Goal: Contribute content: Contribute content

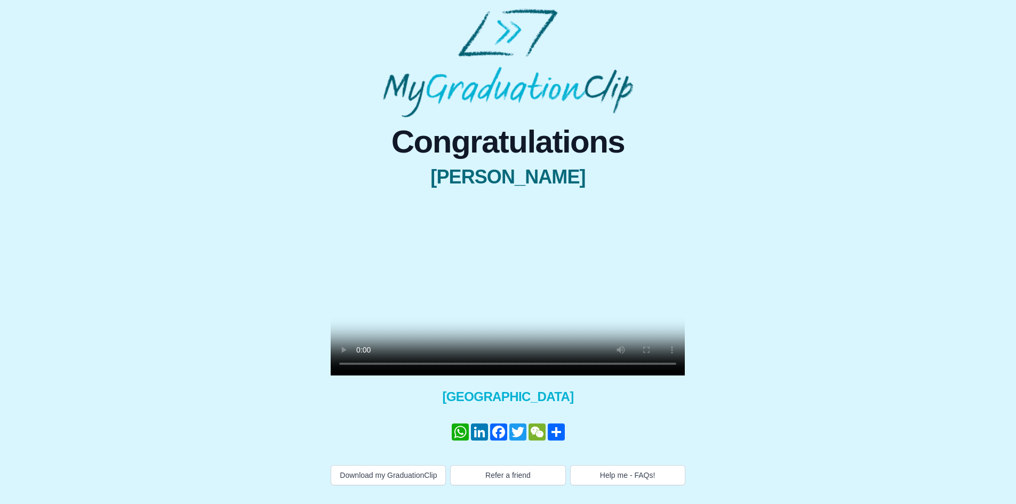
scroll to position [43, 0]
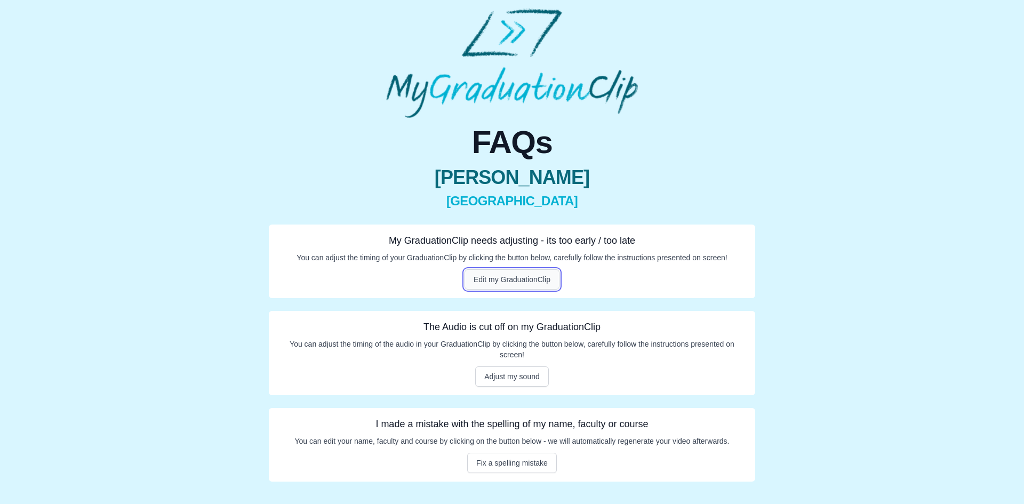
click at [487, 279] on button "Edit my GraduationClip" at bounding box center [511, 279] width 95 height 20
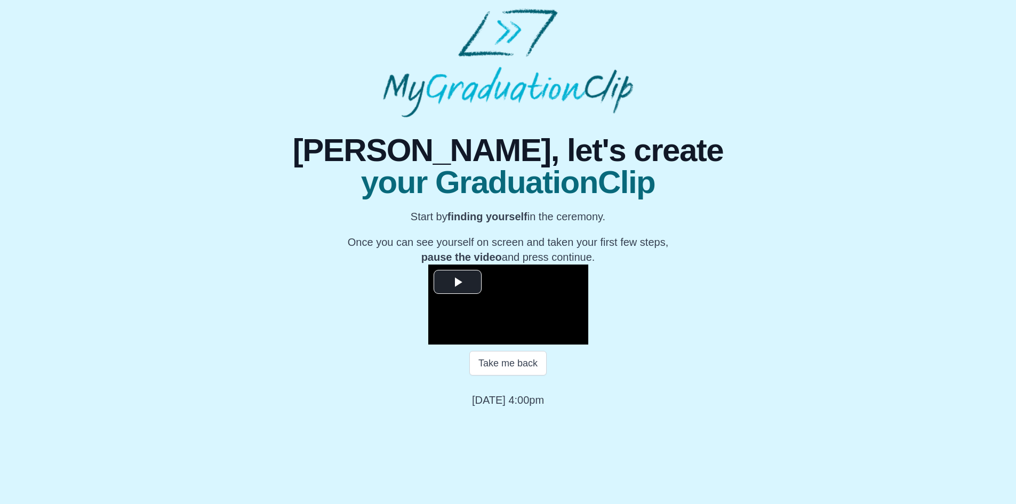
scroll to position [88, 0]
click at [508, 375] on button "Take me back" at bounding box center [507, 363] width 77 height 25
click at [457, 282] on span "Video Player" at bounding box center [457, 282] width 0 height 0
click at [439, 336] on span "Video Player" at bounding box center [439, 336] width 0 height 0
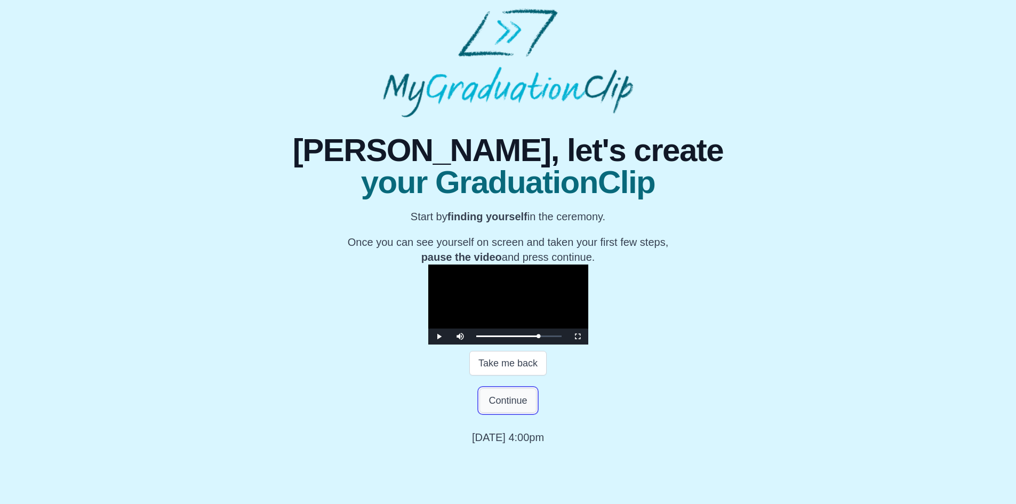
click at [507, 413] on button "Continue" at bounding box center [507, 400] width 57 height 25
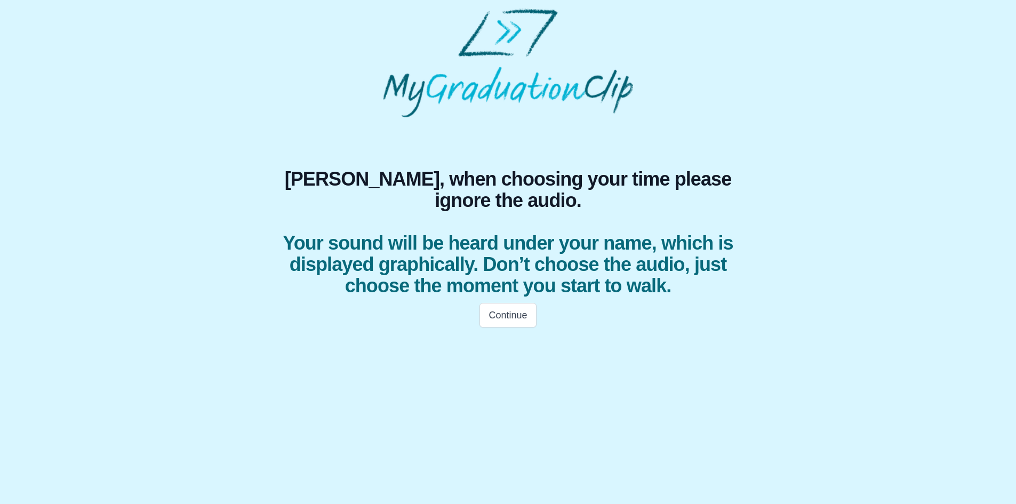
scroll to position [0, 0]
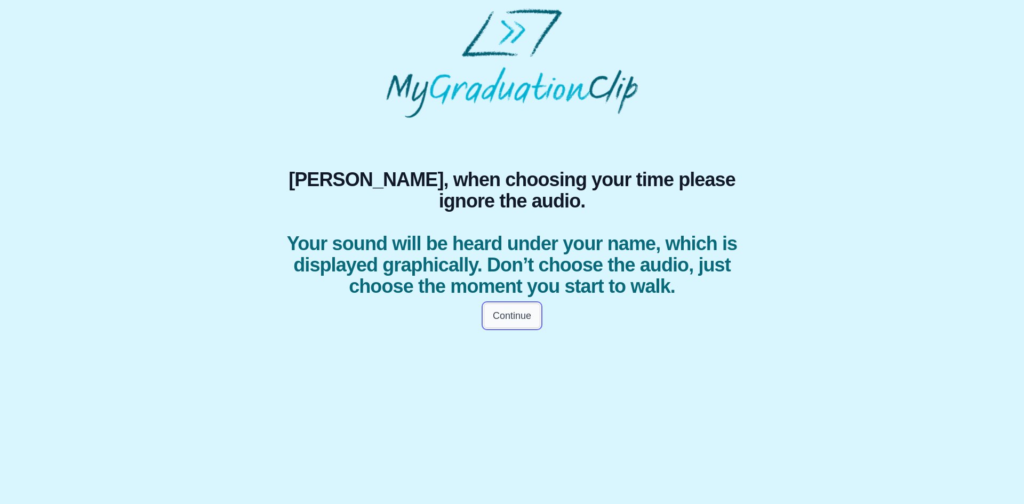
click at [515, 328] on button "Continue" at bounding box center [512, 315] width 57 height 25
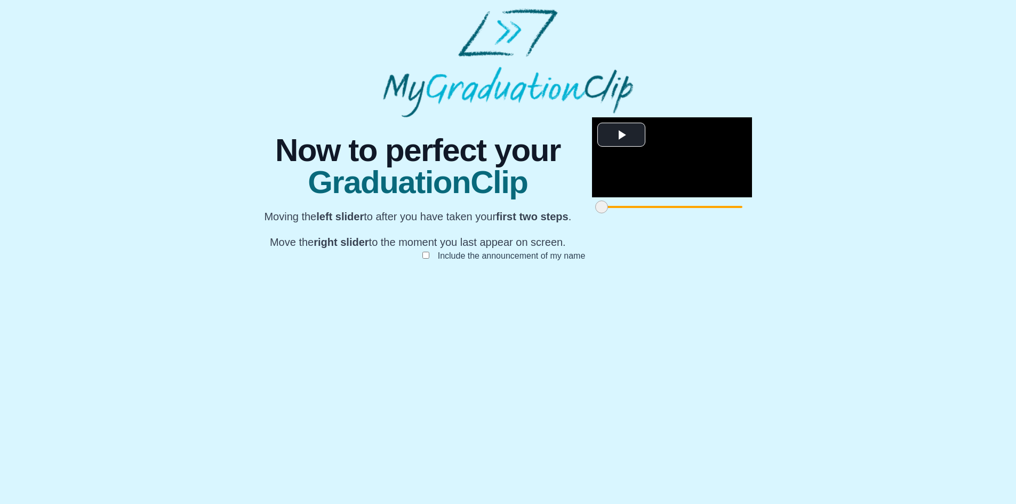
scroll to position [62, 0]
drag, startPoint x: 292, startPoint y: 454, endPoint x: 463, endPoint y: 456, distance: 171.2
click at [595, 213] on span at bounding box center [601, 206] width 13 height 13
drag, startPoint x: 462, startPoint y: 452, endPoint x: 431, endPoint y: 453, distance: 30.9
click at [735, 213] on span at bounding box center [741, 206] width 13 height 13
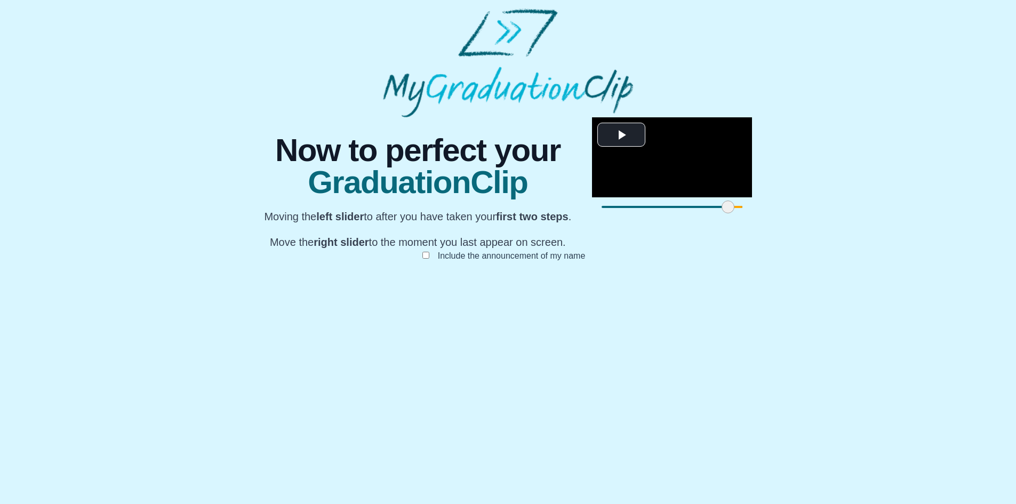
drag, startPoint x: 433, startPoint y: 453, endPoint x: 414, endPoint y: 453, distance: 19.2
click at [721, 213] on span at bounding box center [727, 206] width 13 height 13
drag, startPoint x: 414, startPoint y: 453, endPoint x: 387, endPoint y: 452, distance: 27.2
click at [692, 213] on span at bounding box center [698, 206] width 13 height 13
drag, startPoint x: 379, startPoint y: 455, endPoint x: 393, endPoint y: 454, distance: 14.5
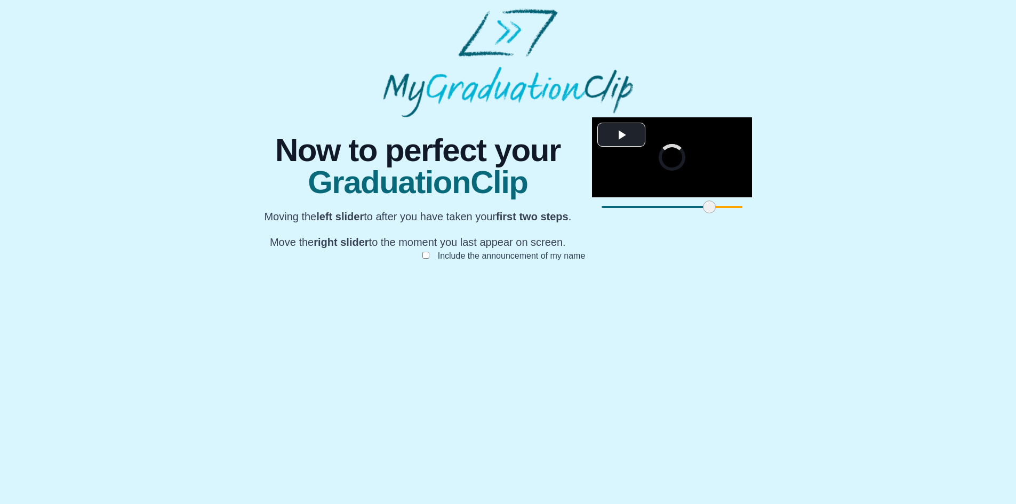
click at [703, 213] on span at bounding box center [709, 206] width 13 height 13
drag, startPoint x: 726, startPoint y: 449, endPoint x: 617, endPoint y: 452, distance: 108.8
click at [921, 213] on span at bounding box center [927, 206] width 13 height 13
drag, startPoint x: 621, startPoint y: 452, endPoint x: 648, endPoint y: 451, distance: 27.8
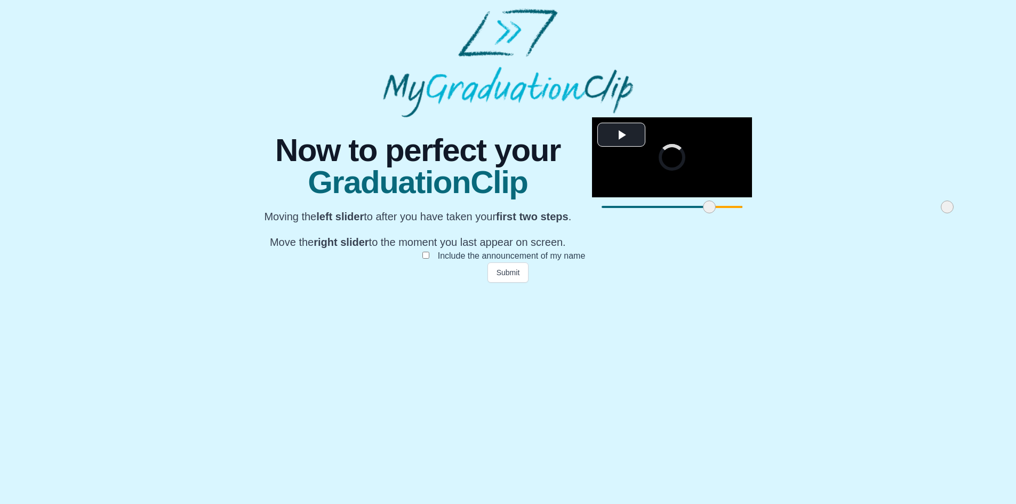
click at [941, 213] on span at bounding box center [947, 206] width 13 height 13
drag, startPoint x: 653, startPoint y: 451, endPoint x: 674, endPoint y: 451, distance: 21.3
click at [963, 213] on span at bounding box center [969, 206] width 13 height 13
drag, startPoint x: 674, startPoint y: 451, endPoint x: 705, endPoint y: 451, distance: 30.9
click at [1009, 213] on span at bounding box center [1015, 206] width 13 height 13
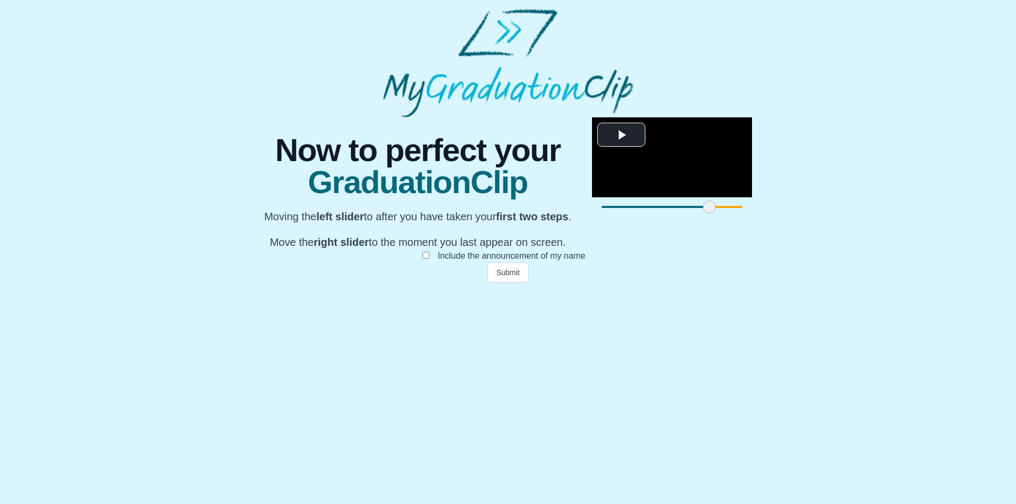
drag, startPoint x: 716, startPoint y: 451, endPoint x: 742, endPoint y: 451, distance: 26.1
click at [742, 283] on div "**********" at bounding box center [508, 199] width 508 height 165
click at [499, 283] on button "Submit" at bounding box center [508, 272] width 42 height 20
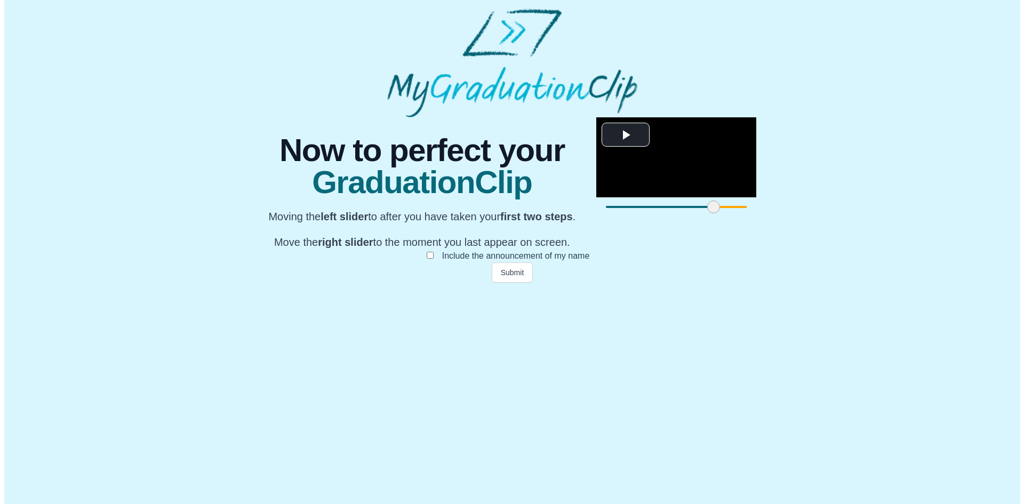
scroll to position [0, 0]
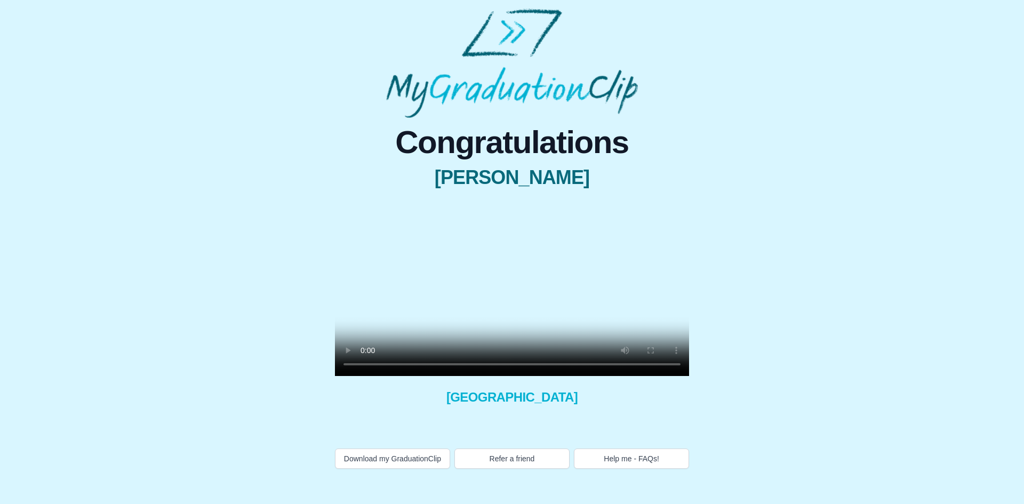
click at [439, 264] on video at bounding box center [512, 287] width 354 height 177
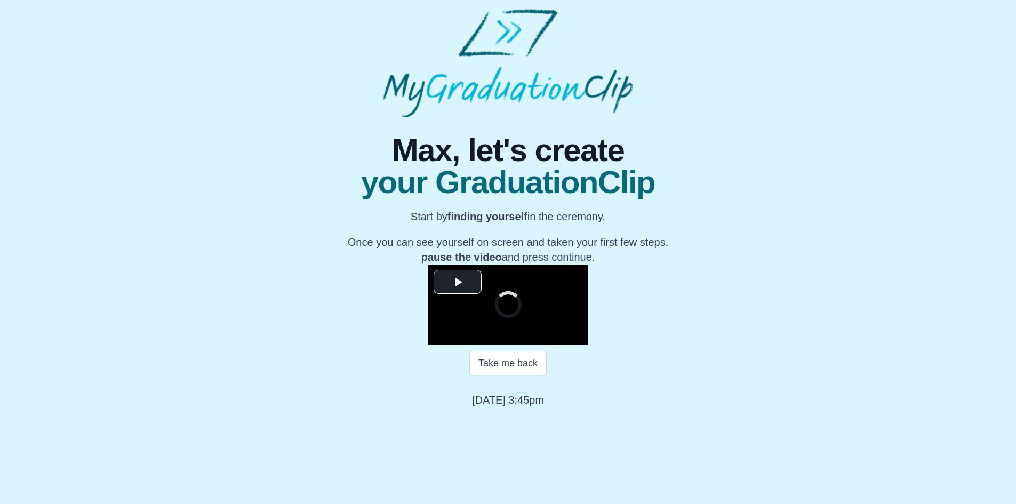
scroll to position [88, 0]
click at [457, 282] on span "Video Player" at bounding box center [457, 282] width 0 height 0
click at [439, 336] on span "Video Player" at bounding box center [439, 336] width 0 height 0
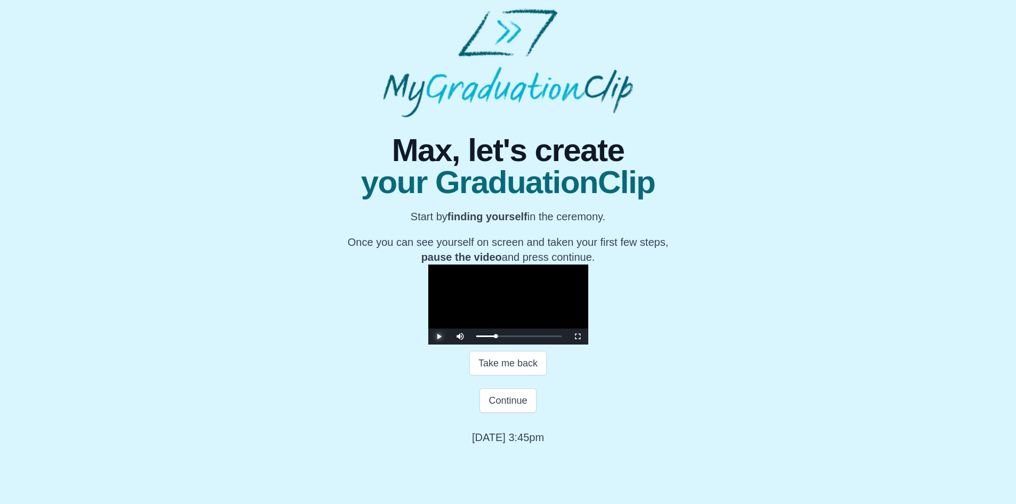
click at [439, 336] on span "Video Player" at bounding box center [439, 336] width 0 height 0
click at [501, 375] on button "Take me back" at bounding box center [507, 363] width 77 height 25
click at [439, 336] on span "Video Player" at bounding box center [439, 336] width 0 height 0
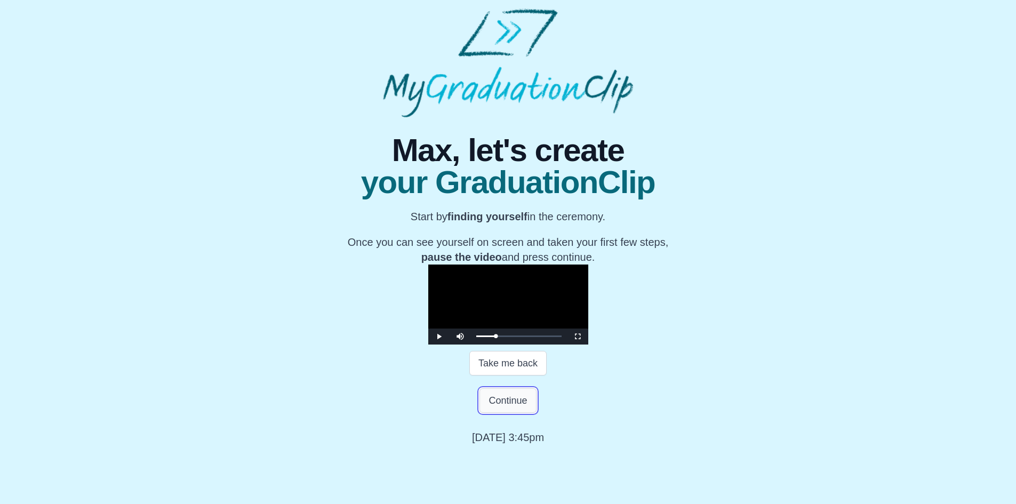
click at [511, 413] on button "Continue" at bounding box center [507, 400] width 57 height 25
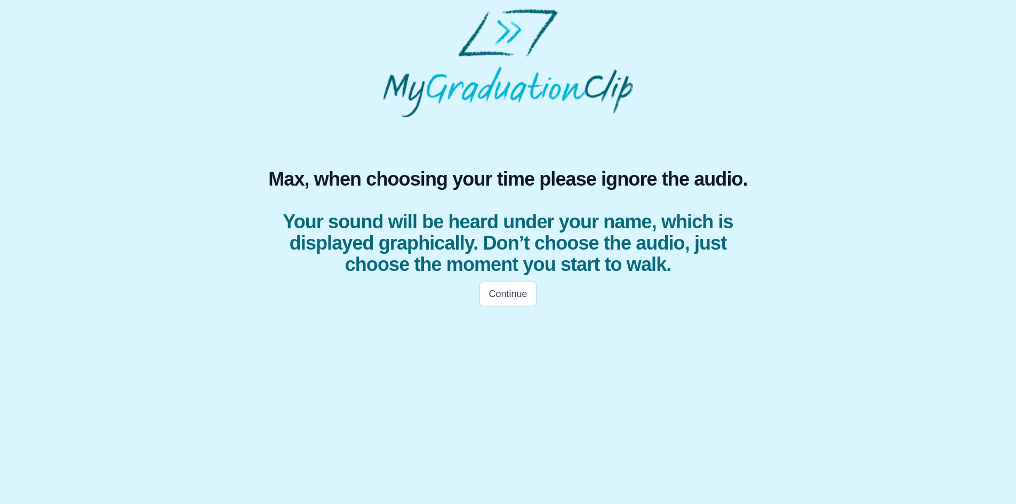
scroll to position [0, 0]
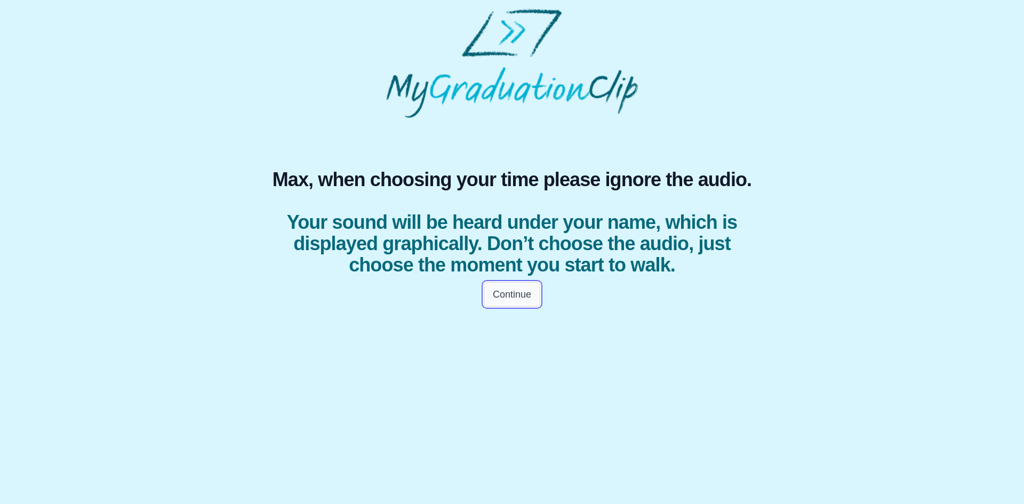
click at [518, 307] on button "Continue" at bounding box center [512, 294] width 57 height 25
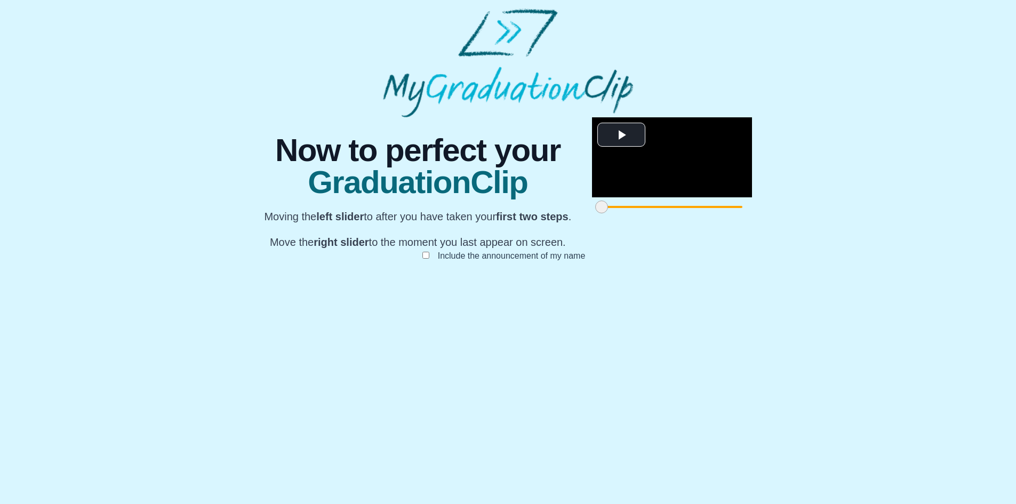
scroll to position [62, 0]
drag, startPoint x: 291, startPoint y: 453, endPoint x: 390, endPoint y: 459, distance: 99.3
click at [597, 213] on span at bounding box center [603, 206] width 13 height 13
drag, startPoint x: 384, startPoint y: 453, endPoint x: 407, endPoint y: 448, distance: 23.4
click at [716, 213] on span at bounding box center [722, 206] width 13 height 13
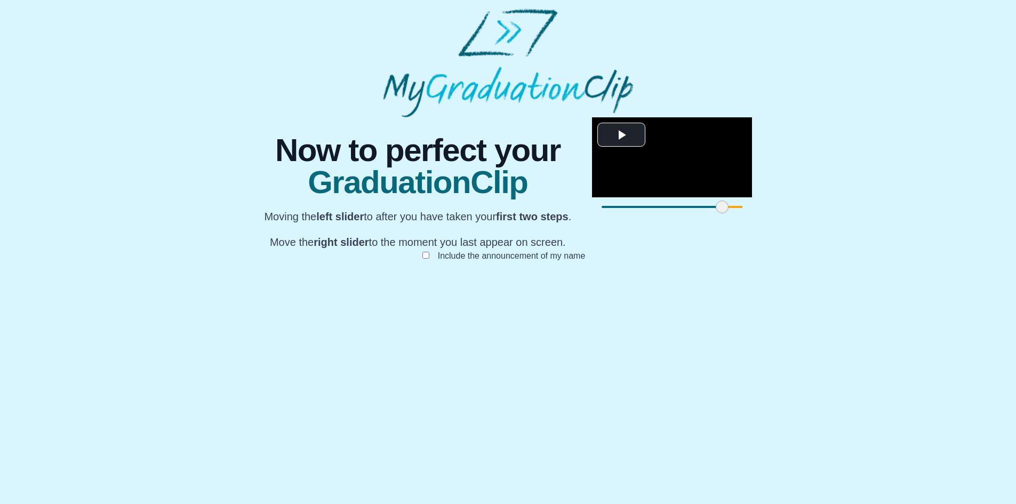
drag, startPoint x: 727, startPoint y: 453, endPoint x: 615, endPoint y: 452, distance: 112.5
drag, startPoint x: 615, startPoint y: 449, endPoint x: 642, endPoint y: 449, distance: 27.7
click at [945, 213] on span at bounding box center [951, 206] width 13 height 13
click at [514, 283] on button "Submit" at bounding box center [508, 272] width 42 height 20
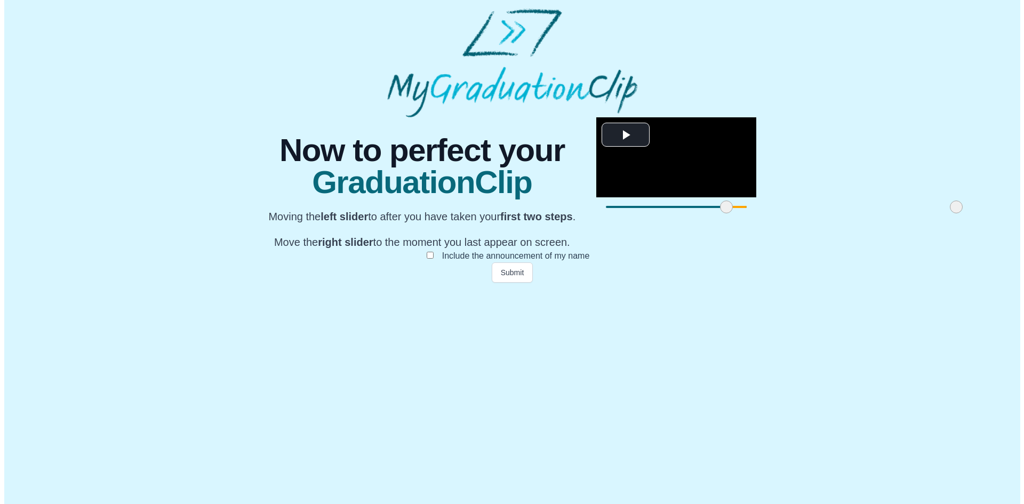
scroll to position [0, 0]
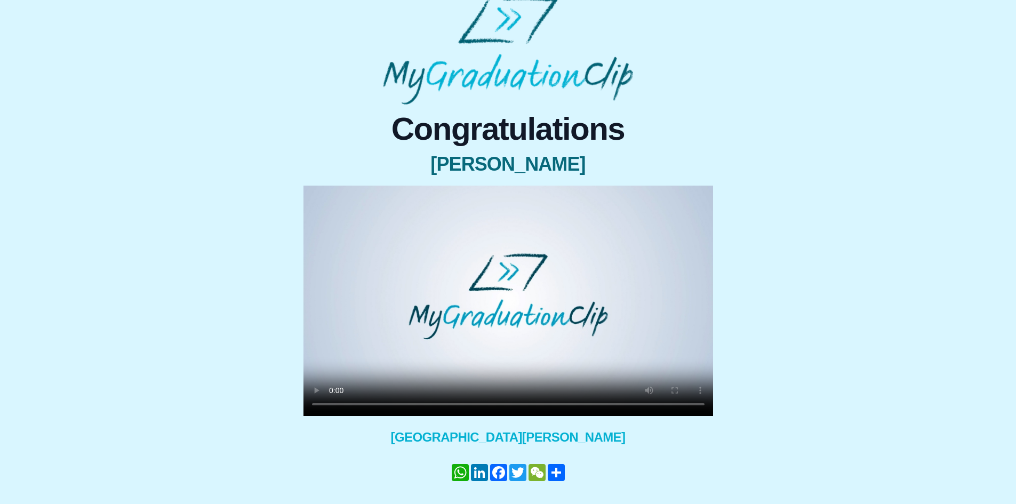
scroll to position [43, 0]
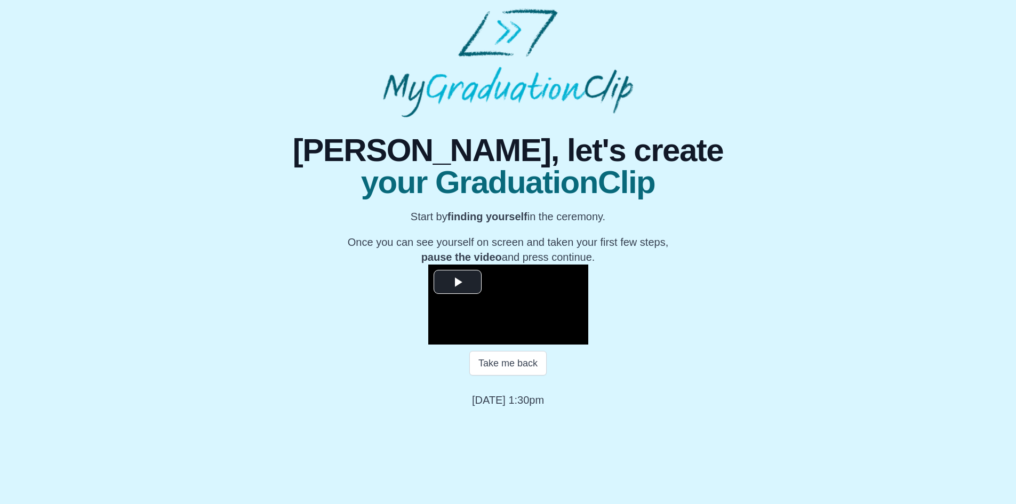
scroll to position [88, 0]
click at [457, 282] on span "Video Player" at bounding box center [457, 282] width 0 height 0
click at [439, 336] on span "Video Player" at bounding box center [439, 336] width 0 height 0
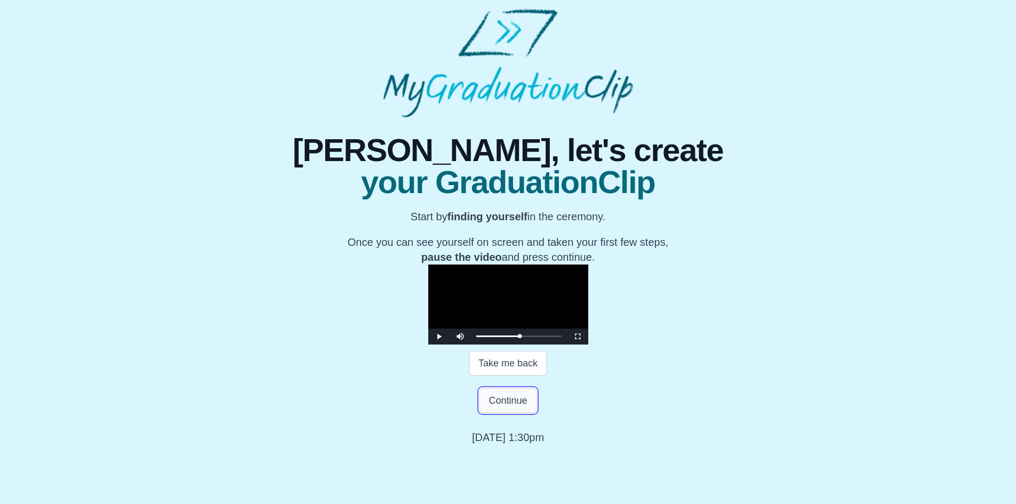
click at [513, 413] on button "Continue" at bounding box center [507, 400] width 57 height 25
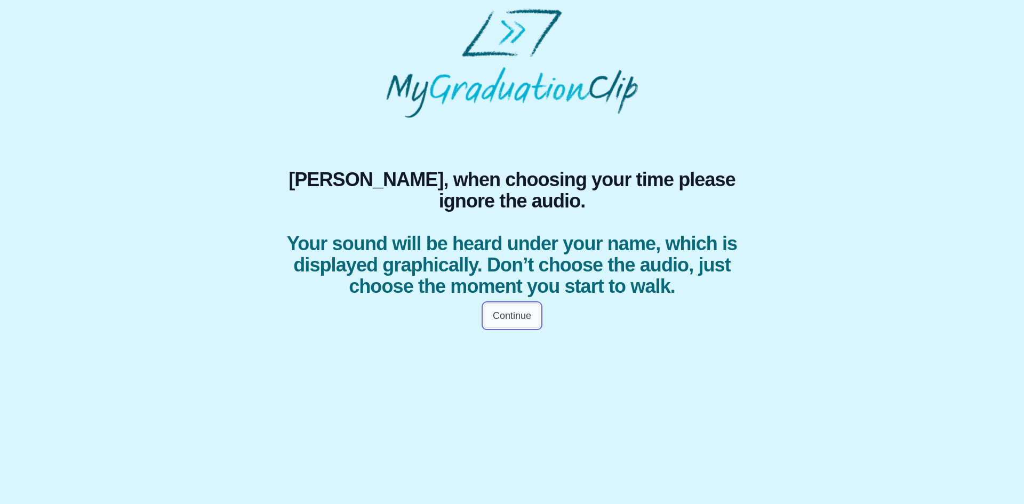
click at [513, 328] on button "Continue" at bounding box center [512, 315] width 57 height 25
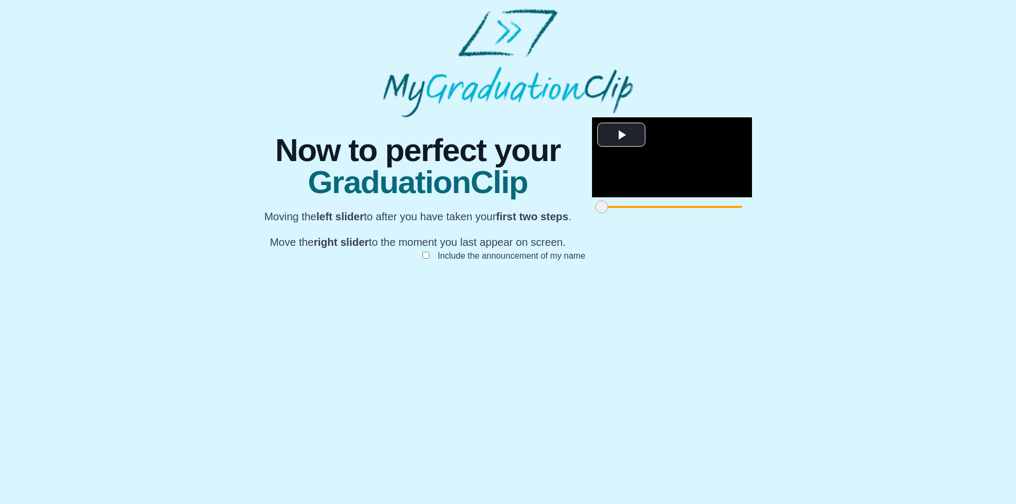
scroll to position [62, 0]
drag, startPoint x: 292, startPoint y: 450, endPoint x: 322, endPoint y: 452, distance: 29.9
click at [596, 213] on span at bounding box center [602, 206] width 13 height 13
drag, startPoint x: 318, startPoint y: 452, endPoint x: 351, endPoint y: 451, distance: 33.1
click at [648, 213] on span at bounding box center [654, 206] width 13 height 13
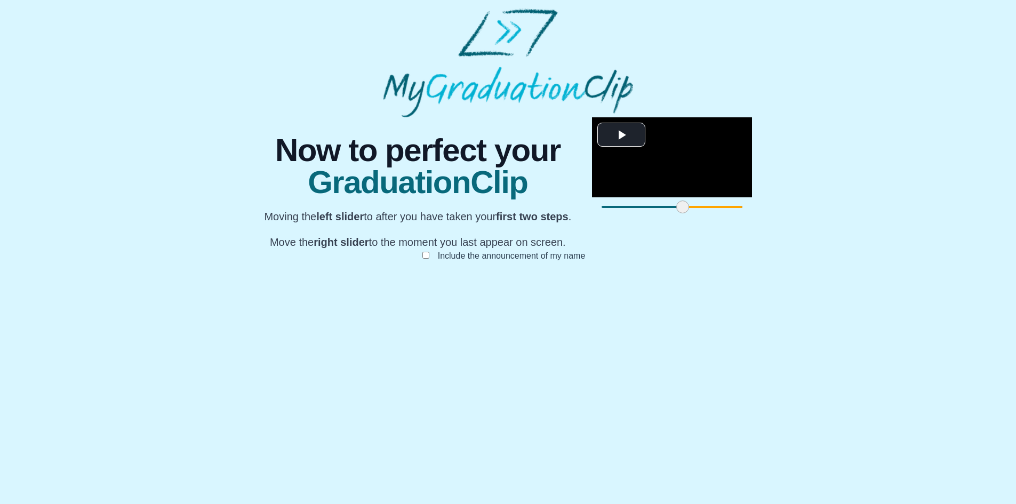
drag, startPoint x: 350, startPoint y: 456, endPoint x: 368, endPoint y: 452, distance: 18.6
click at [676, 213] on span at bounding box center [682, 206] width 13 height 13
drag, startPoint x: 727, startPoint y: 454, endPoint x: 601, endPoint y: 456, distance: 126.4
click at [904, 213] on span at bounding box center [910, 206] width 13 height 13
drag, startPoint x: 598, startPoint y: 456, endPoint x: 565, endPoint y: 455, distance: 33.1
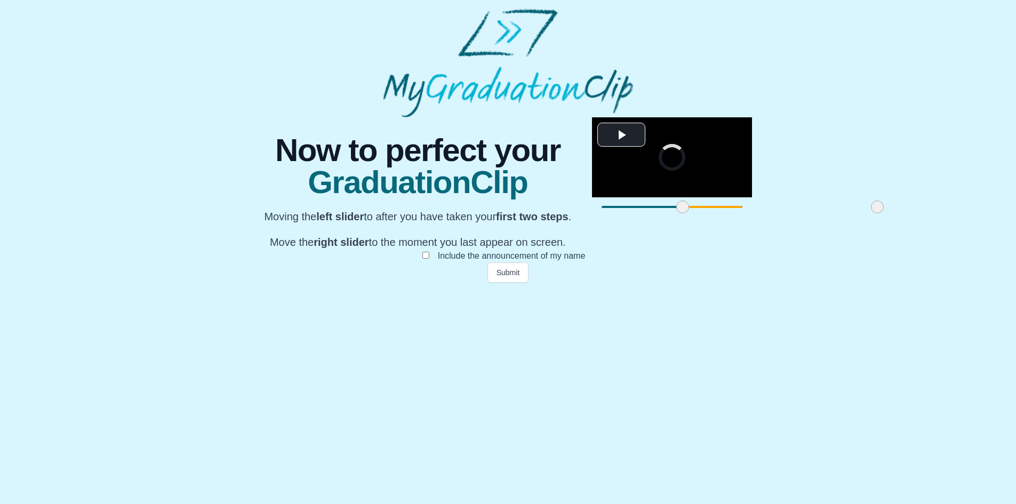
click at [871, 213] on span at bounding box center [877, 206] width 13 height 13
drag, startPoint x: 564, startPoint y: 455, endPoint x: 603, endPoint y: 444, distance: 40.7
click at [903, 216] on div at bounding box center [912, 206] width 19 height 19
drag, startPoint x: 609, startPoint y: 449, endPoint x: 629, endPoint y: 448, distance: 19.8
click at [933, 213] on span at bounding box center [939, 206] width 13 height 13
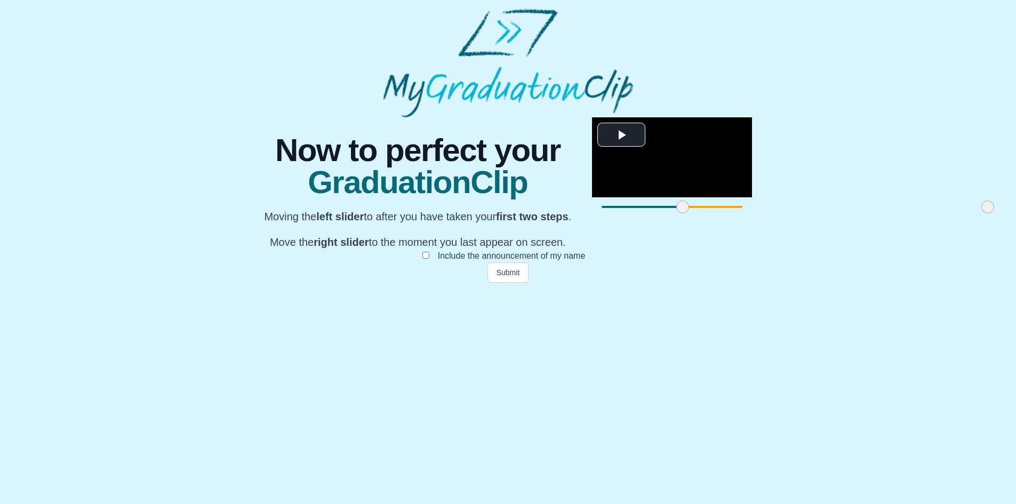
drag, startPoint x: 649, startPoint y: 450, endPoint x: 677, endPoint y: 443, distance: 28.7
click at [978, 216] on div at bounding box center [987, 206] width 19 height 19
drag, startPoint x: 675, startPoint y: 451, endPoint x: 685, endPoint y: 451, distance: 9.6
click at [989, 213] on span at bounding box center [995, 206] width 13 height 13
click at [505, 283] on button "Submit" at bounding box center [508, 272] width 42 height 20
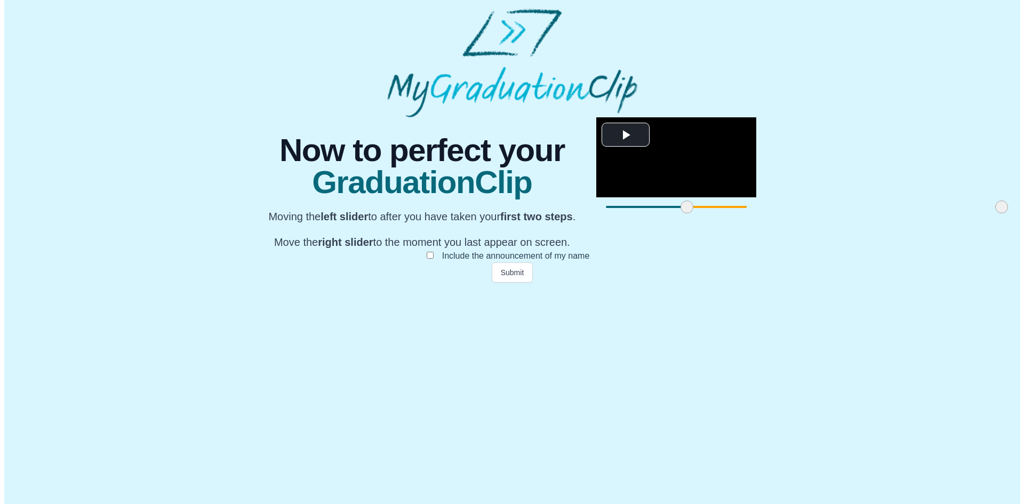
scroll to position [0, 0]
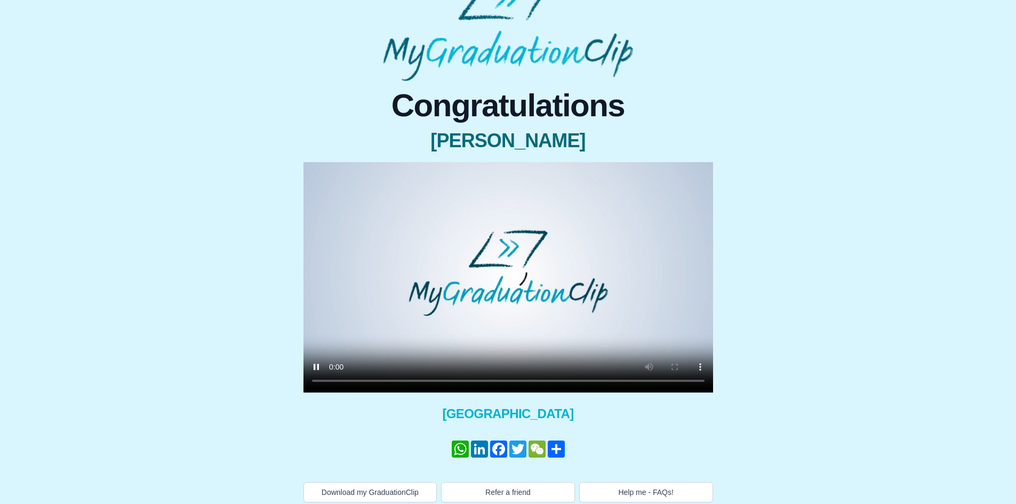
scroll to position [43, 0]
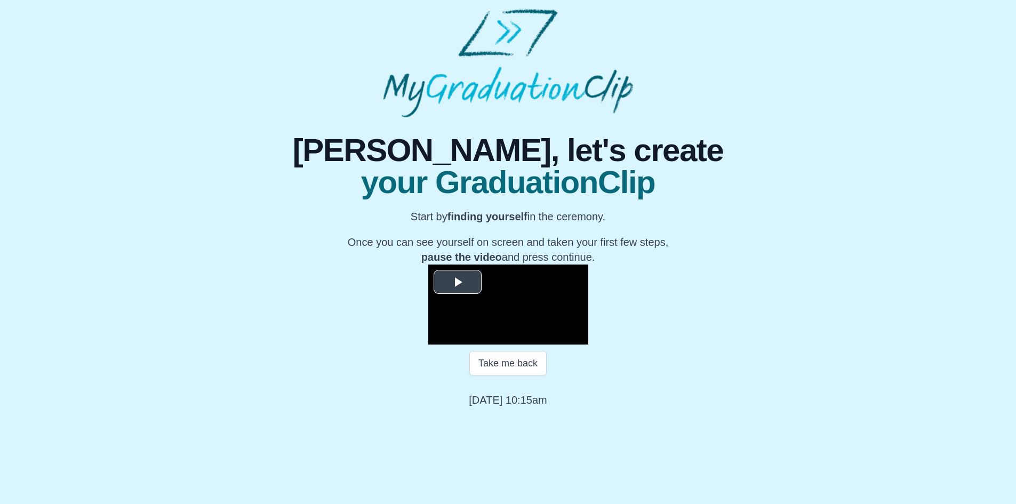
scroll to position [88, 0]
click at [457, 282] on span "Video Player" at bounding box center [457, 282] width 0 height 0
click at [439, 336] on span "Video Player" at bounding box center [439, 336] width 0 height 0
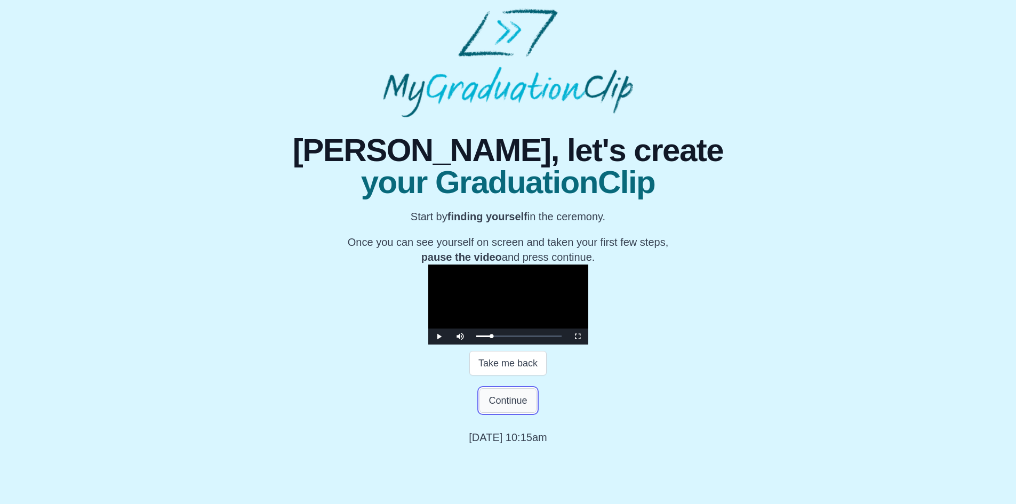
click at [510, 413] on button "Continue" at bounding box center [507, 400] width 57 height 25
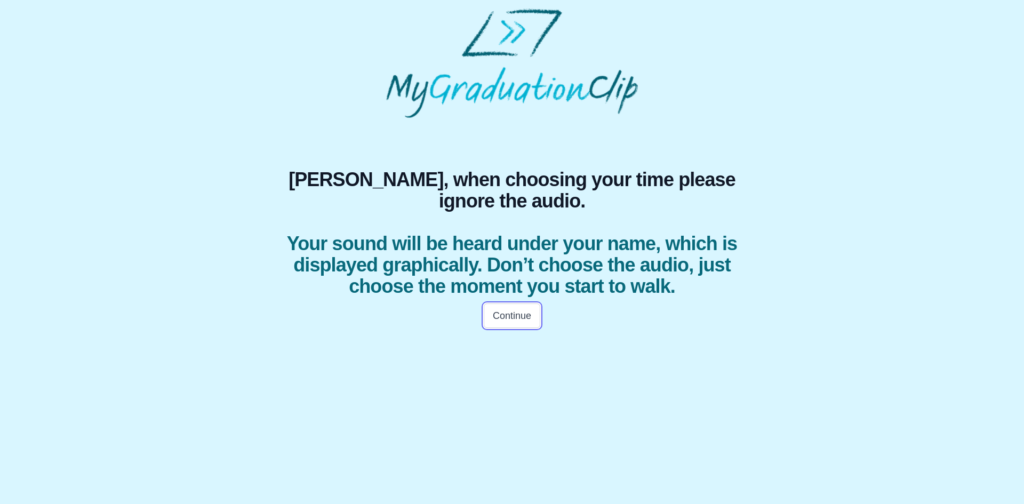
click at [506, 328] on button "Continue" at bounding box center [512, 315] width 57 height 25
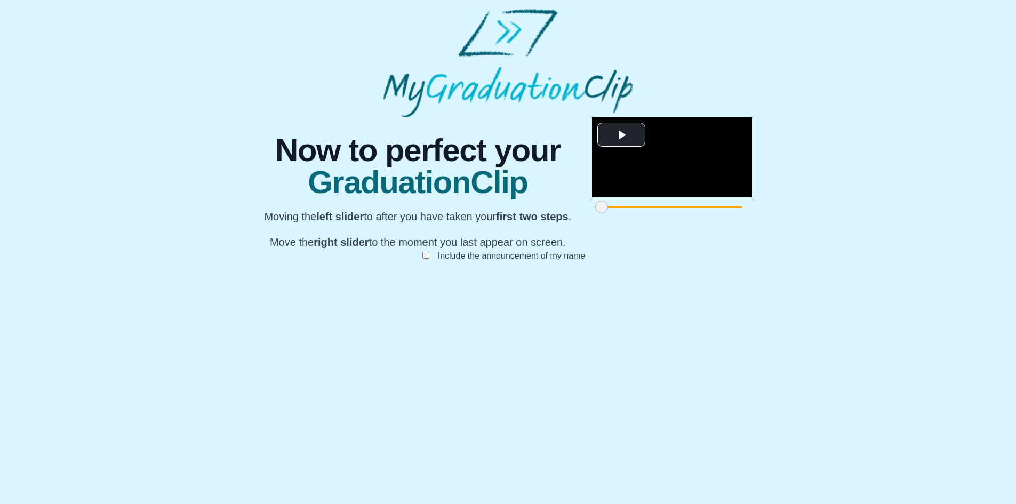
scroll to position [62, 0]
drag, startPoint x: 290, startPoint y: 454, endPoint x: 300, endPoint y: 453, distance: 10.1
click at [605, 213] on span at bounding box center [611, 206] width 13 height 13
drag, startPoint x: 647, startPoint y: 453, endPoint x: 553, endPoint y: 453, distance: 93.8
click at [874, 213] on span at bounding box center [880, 206] width 13 height 13
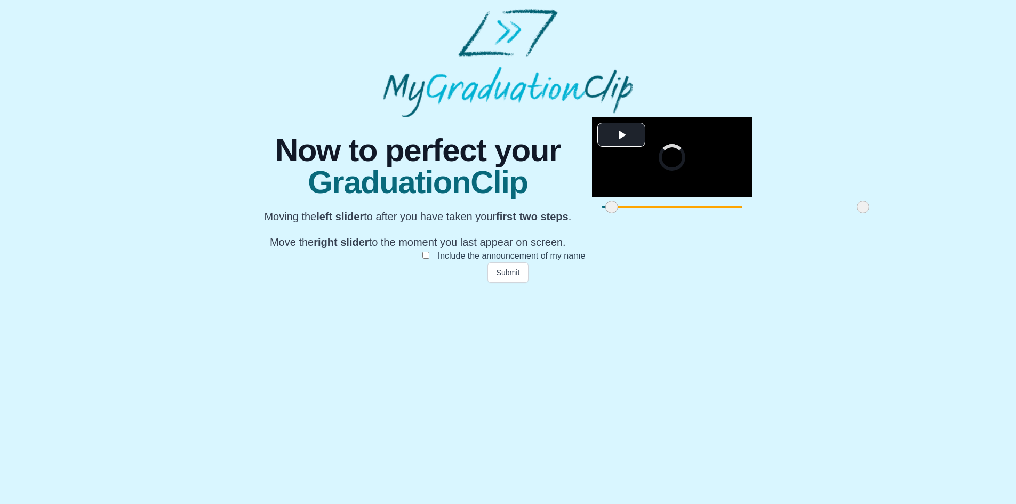
drag, startPoint x: 551, startPoint y: 453, endPoint x: 525, endPoint y: 451, distance: 25.7
click at [856, 213] on span at bounding box center [862, 206] width 13 height 13
drag, startPoint x: 524, startPoint y: 451, endPoint x: 454, endPoint y: 450, distance: 70.4
click at [808, 213] on span at bounding box center [814, 206] width 13 height 13
drag, startPoint x: 460, startPoint y: 453, endPoint x: 367, endPoint y: 454, distance: 93.3
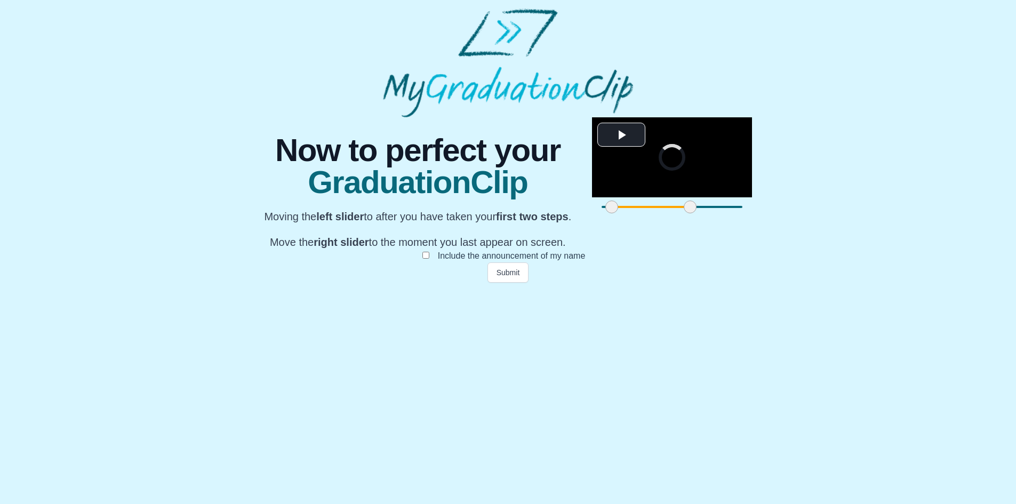
click at [684, 213] on span at bounding box center [690, 206] width 13 height 13
drag, startPoint x: 366, startPoint y: 454, endPoint x: 500, endPoint y: 453, distance: 134.4
click at [781, 213] on span at bounding box center [787, 206] width 13 height 13
drag, startPoint x: 496, startPoint y: 453, endPoint x: 653, endPoint y: 455, distance: 156.8
click at [959, 213] on span at bounding box center [965, 206] width 13 height 13
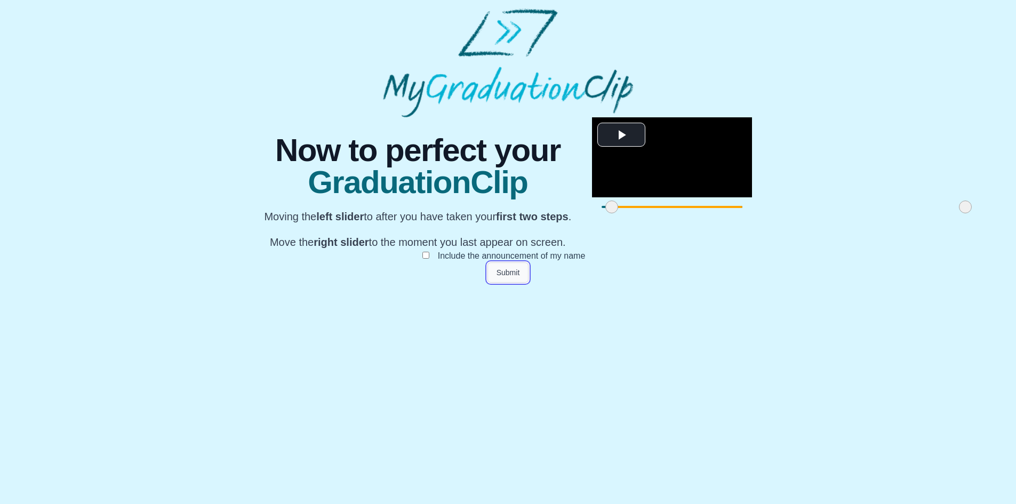
click at [510, 283] on button "Submit" at bounding box center [508, 272] width 42 height 20
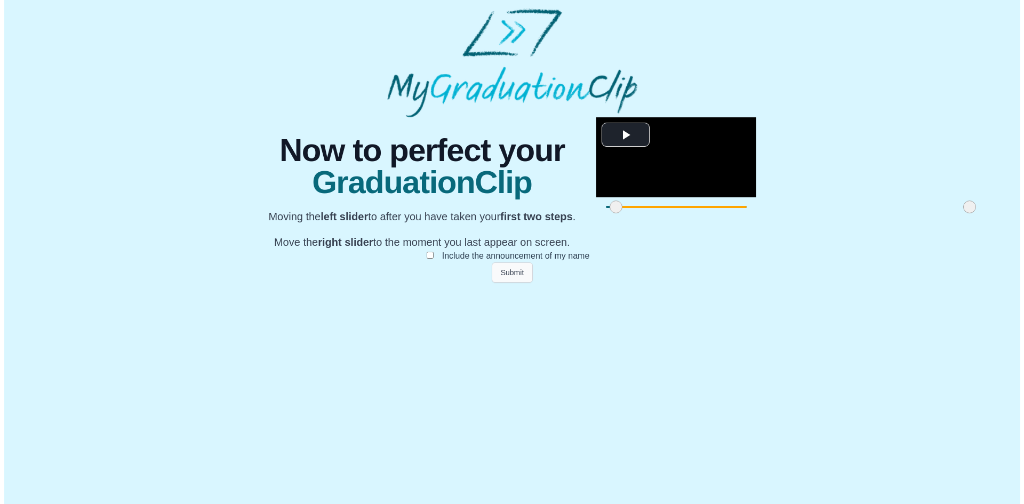
scroll to position [0, 0]
